Goal: Task Accomplishment & Management: Use online tool/utility

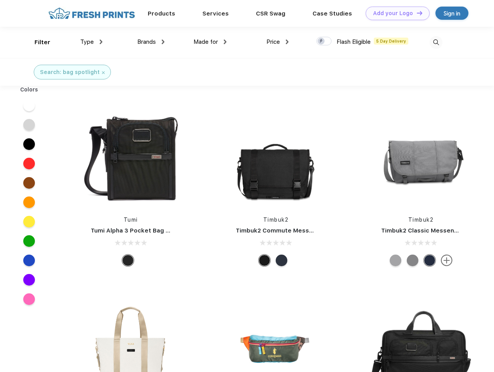
click at [395, 13] on link "Add your Logo Design Tool" at bounding box center [398, 14] width 64 height 14
click at [0, 0] on div "Design Tool" at bounding box center [0, 0] width 0 height 0
click at [416, 13] on link "Add your Logo Design Tool" at bounding box center [398, 14] width 64 height 14
click at [37, 42] on div "Filter" at bounding box center [43, 42] width 16 height 9
click at [92, 42] on span "Type" at bounding box center [87, 41] width 14 height 7
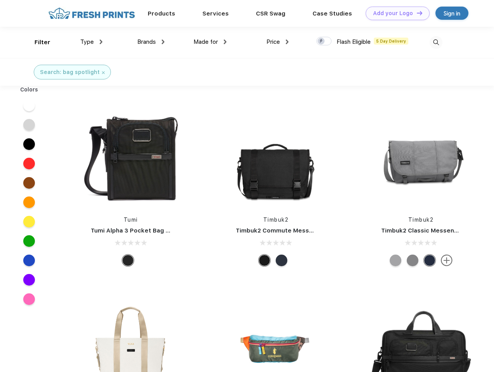
click at [151, 42] on span "Brands" at bounding box center [146, 41] width 19 height 7
click at [210, 42] on span "Made for" at bounding box center [205, 41] width 24 height 7
click at [278, 42] on span "Price" at bounding box center [273, 41] width 14 height 7
click at [324, 41] on div at bounding box center [323, 41] width 15 height 9
click at [321, 41] on input "checkbox" at bounding box center [318, 38] width 5 height 5
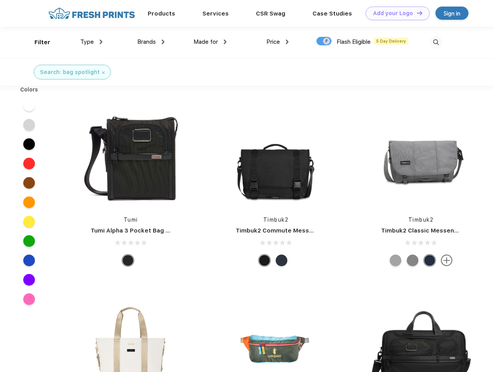
click at [436, 42] on img at bounding box center [436, 42] width 13 height 13
